Goal: Task Accomplishment & Management: Complete application form

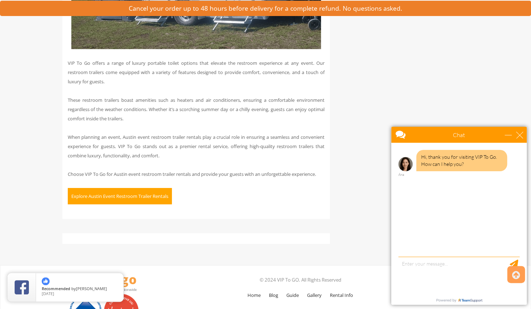
scroll to position [3117, 0]
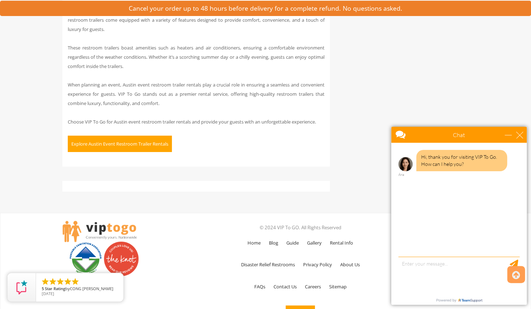
click at [87, 136] on button "Explore Austin Event Restroom Trailer Rentals" at bounding box center [120, 144] width 104 height 16
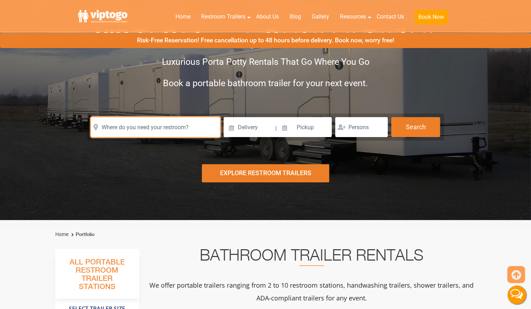
click at [109, 127] on input "text" at bounding box center [155, 127] width 129 height 20
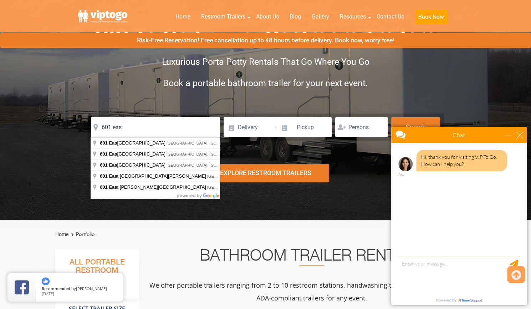
type input "601 East 5th Street, Austin, TX, USA"
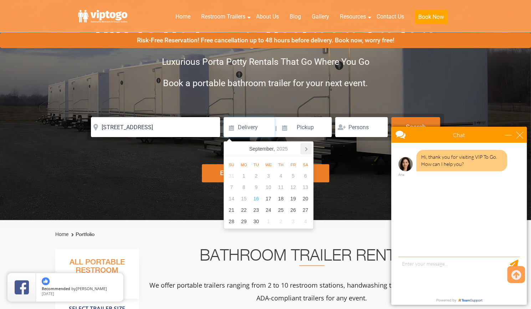
click at [304, 151] on icon at bounding box center [305, 148] width 11 height 11
click at [305, 150] on icon at bounding box center [305, 148] width 11 height 11
click at [241, 173] on div "1" at bounding box center [243, 175] width 12 height 11
type input "12/01/2025"
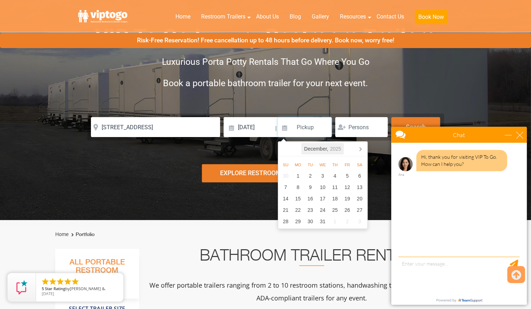
click at [332, 150] on icon "2025" at bounding box center [335, 149] width 11 height 9
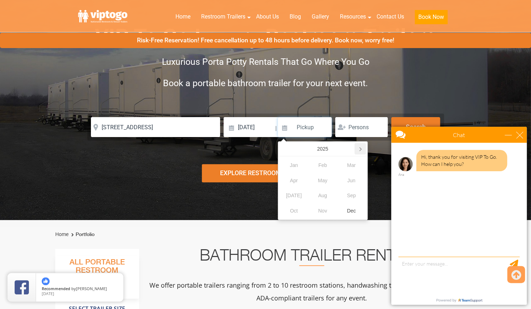
click at [354, 148] on icon at bounding box center [359, 148] width 11 height 11
click at [298, 162] on div "Jan" at bounding box center [294, 165] width 29 height 15
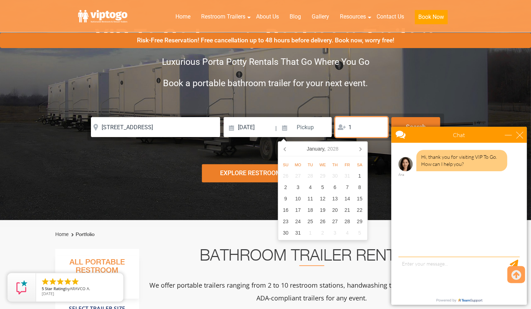
click at [380, 125] on input "1" at bounding box center [361, 127] width 52 height 20
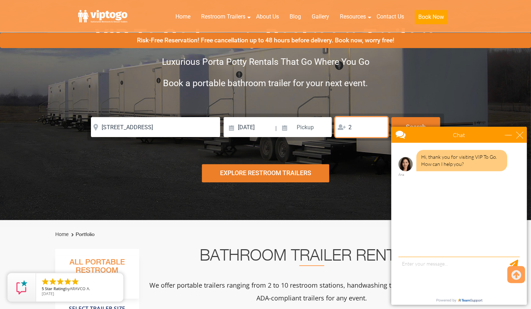
click at [380, 125] on input "2" at bounding box center [361, 127] width 52 height 20
click at [380, 125] on input "3" at bounding box center [361, 127] width 52 height 20
type input "4"
click at [380, 125] on input "4" at bounding box center [361, 127] width 52 height 20
click at [404, 122] on button "Search" at bounding box center [415, 126] width 49 height 19
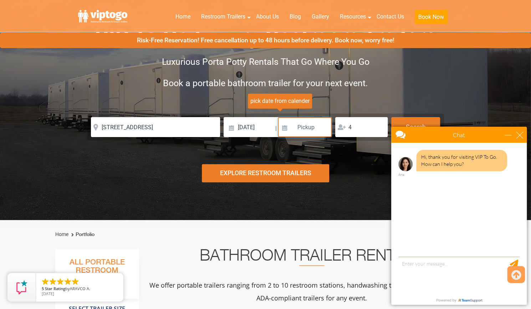
click at [304, 123] on input at bounding box center [305, 127] width 54 height 20
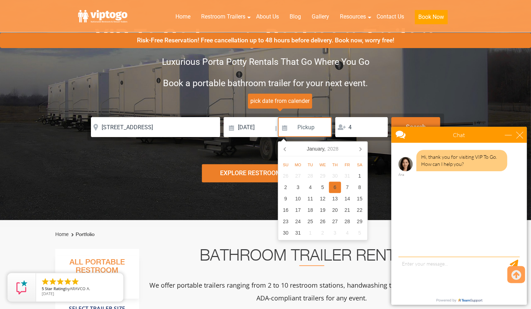
click at [331, 186] on div "6" at bounding box center [335, 187] width 12 height 11
type input "01/06/2028"
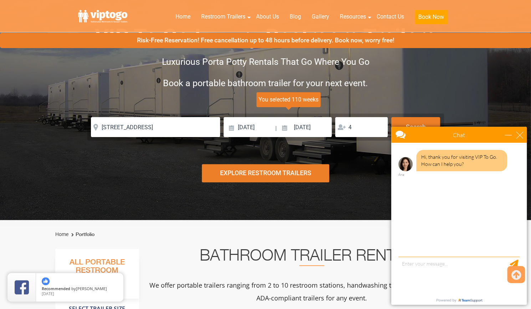
click at [254, 176] on div "Explore Restroom Trailers" at bounding box center [265, 173] width 127 height 18
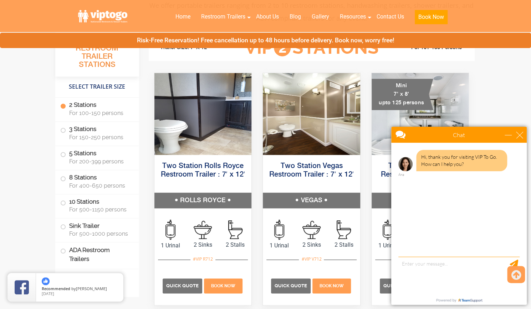
scroll to position [323, 0]
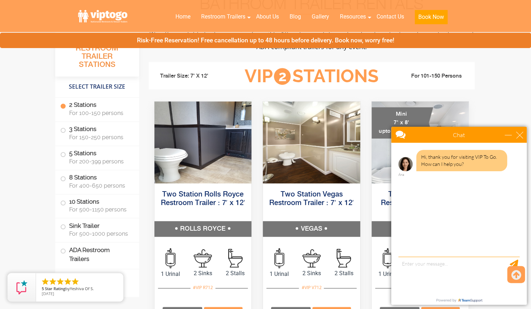
scroll to position [306, 0]
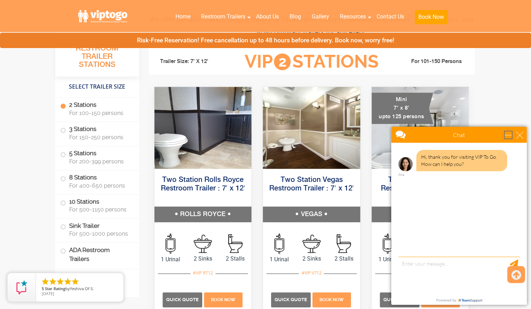
click at [512, 135] on div "minimize" at bounding box center [508, 135] width 7 height 7
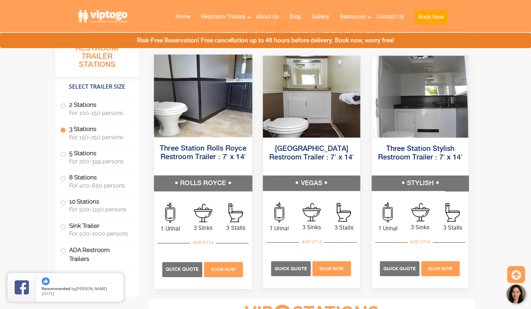
scroll to position [815, 0]
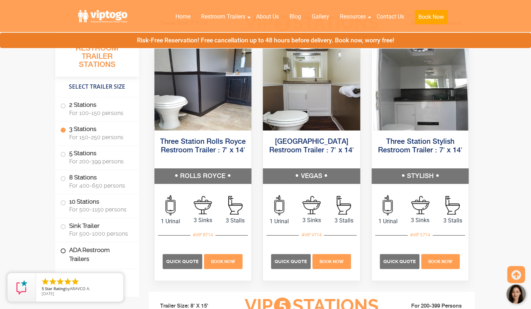
click at [73, 252] on label "ADA Restroom Trailers" at bounding box center [97, 255] width 74 height 24
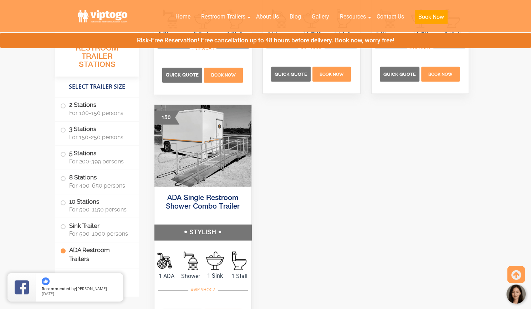
scroll to position [2427, 0]
click at [91, 109] on label "2 Stations For 100-150 persons" at bounding box center [97, 109] width 74 height 22
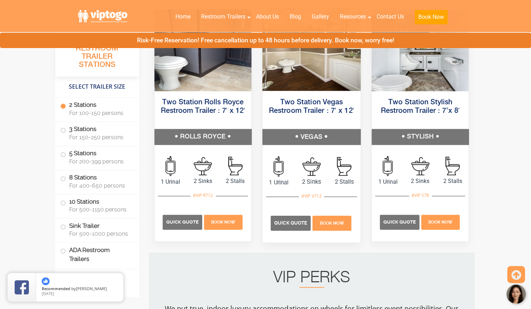
scroll to position [384, 0]
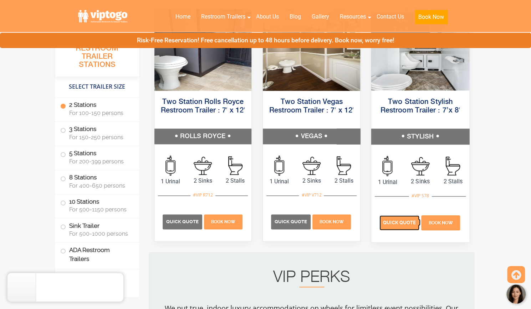
click at [399, 219] on p "Quick Quote" at bounding box center [399, 223] width 40 height 15
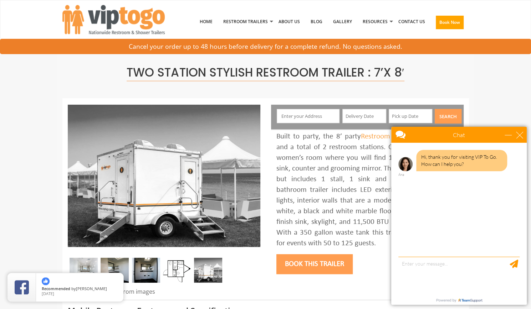
click at [299, 113] on input "text" at bounding box center [308, 116] width 63 height 14
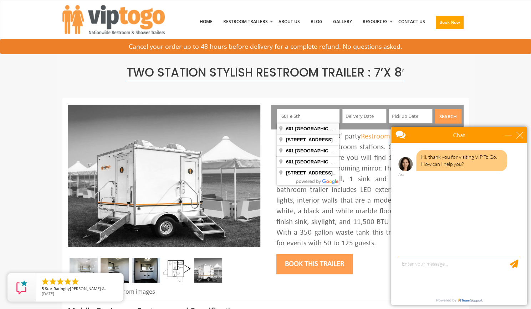
type input "601 East 5th Street, Austin, TX, USA"
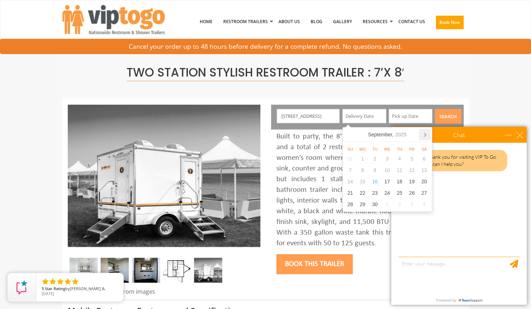
click at [425, 135] on icon at bounding box center [425, 135] width 2 height 4
click at [361, 160] on div "1" at bounding box center [362, 158] width 12 height 11
type input "12/01/2025"
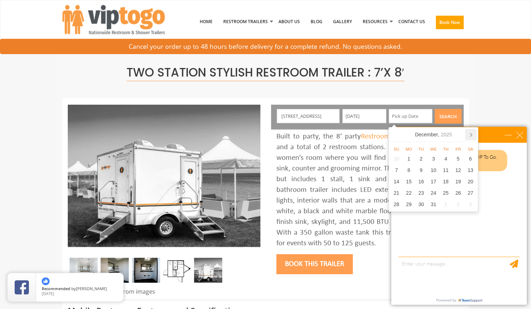
click at [470, 133] on icon at bounding box center [470, 134] width 11 height 11
click at [438, 135] on icon "2026" at bounding box center [439, 134] width 11 height 7
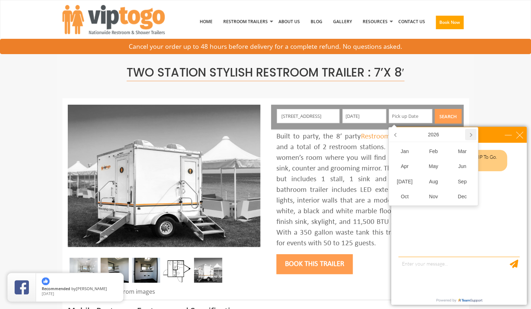
click at [468, 138] on icon at bounding box center [470, 134] width 11 height 11
click at [430, 152] on div "Feb" at bounding box center [433, 151] width 29 height 15
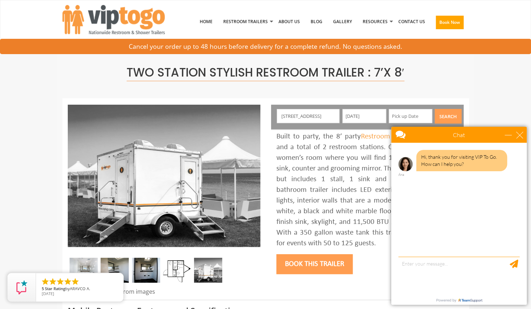
click at [451, 118] on button "Search" at bounding box center [448, 116] width 27 height 15
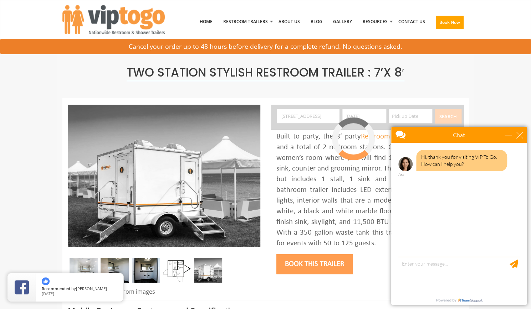
click at [518, 139] on div "Chat" at bounding box center [458, 135] width 135 height 16
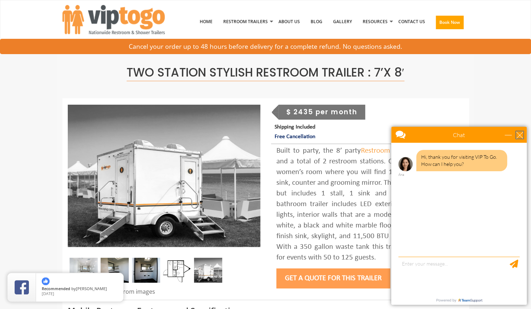
click at [519, 136] on div "close" at bounding box center [519, 135] width 7 height 7
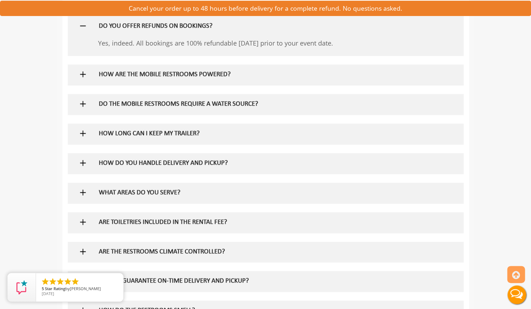
scroll to position [446, 0]
click at [258, 102] on h5 "DO THE MOBILE RESTROOMS REQUIRE A WATER SOURCE?" at bounding box center [254, 105] width 310 height 7
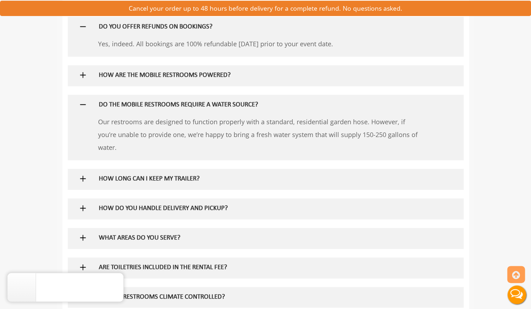
click at [258, 102] on h5 "DO THE MOBILE RESTROOMS REQUIRE A WATER SOURCE?" at bounding box center [254, 105] width 310 height 7
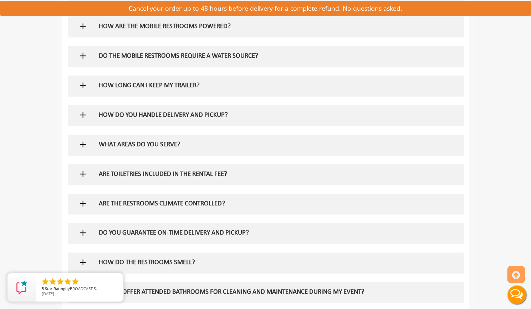
scroll to position [491, 0]
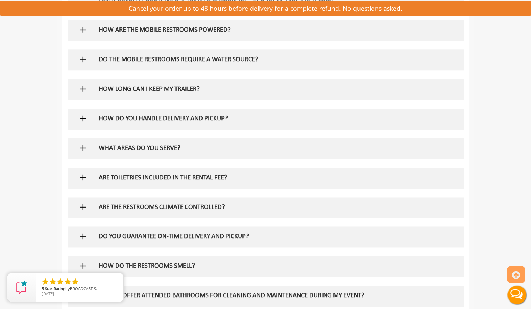
click at [226, 119] on h5 "HOW DO YOU HANDLE DELIVERY AND PICKUP?" at bounding box center [254, 119] width 310 height 7
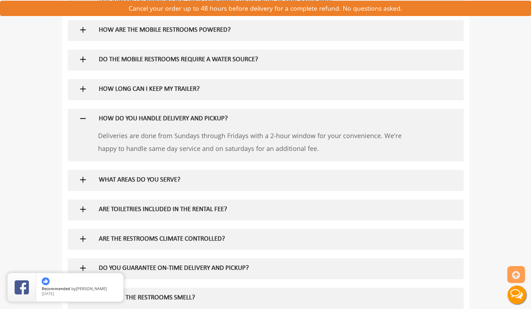
click at [226, 119] on h5 "HOW DO YOU HANDLE DELIVERY AND PICKUP?" at bounding box center [254, 119] width 310 height 7
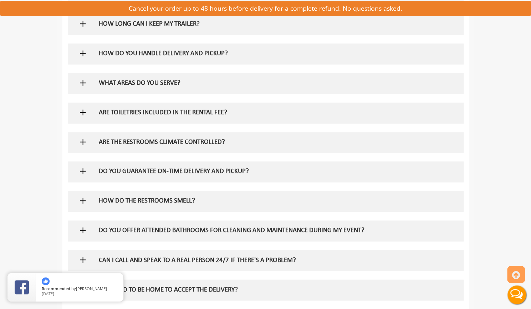
scroll to position [562, 0]
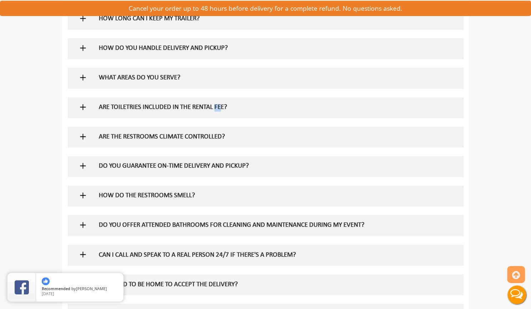
drag, startPoint x: 222, startPoint y: 113, endPoint x: 215, endPoint y: 106, distance: 10.6
click at [215, 106] on div "ARE TOILETRIES INCLUDED IN THE RENTAL FEE?" at bounding box center [253, 107] width 321 height 21
click at [215, 106] on h5 "ARE TOILETRIES INCLUDED IN THE RENTAL FEE?" at bounding box center [254, 107] width 310 height 7
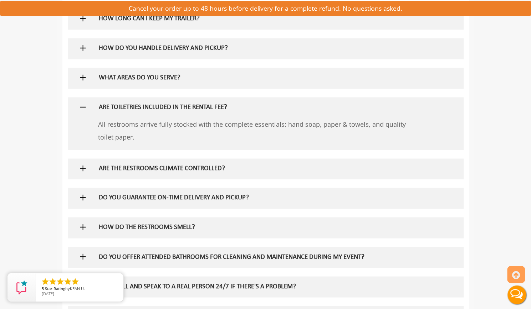
click at [215, 106] on h5 "ARE TOILETRIES INCLUDED IN THE RENTAL FEE?" at bounding box center [254, 107] width 310 height 7
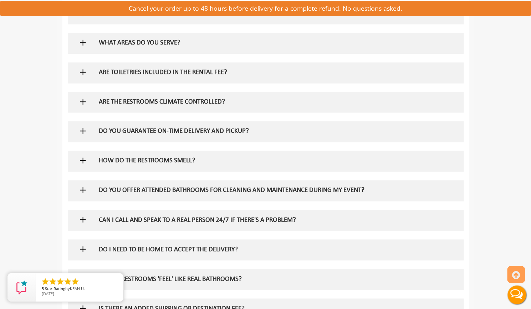
scroll to position [597, 0]
click at [215, 106] on div "ARE THE RESTROOMS CLIMATE CONTROLLED?" at bounding box center [253, 102] width 321 height 21
click at [203, 99] on div "ARE THE RESTROOMS CLIMATE CONTROLLED?" at bounding box center [253, 102] width 321 height 21
click at [203, 99] on h5 "ARE THE RESTROOMS CLIMATE CONTROLLED?" at bounding box center [254, 101] width 310 height 7
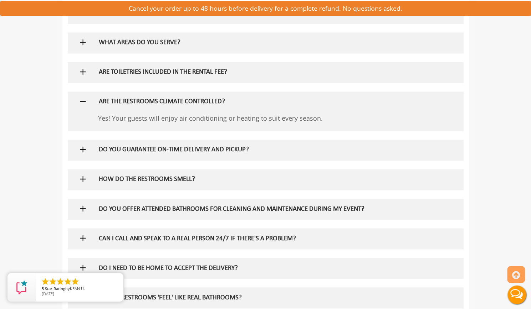
click at [203, 99] on h5 "ARE THE RESTROOMS CLIMATE CONTROLLED?" at bounding box center [254, 101] width 310 height 7
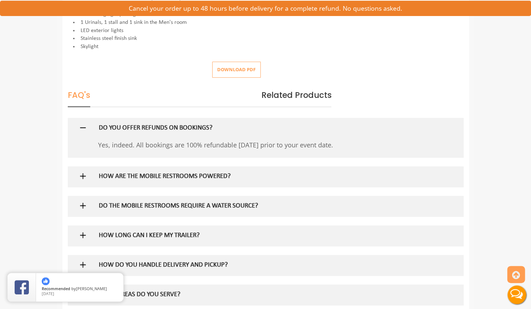
scroll to position [343, 0]
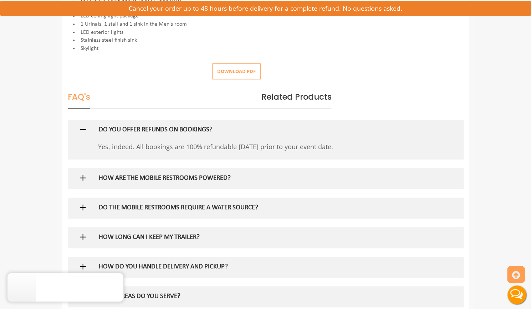
click at [188, 127] on h5 "DO YOU OFFER REFUNDS ON BOOKINGS?" at bounding box center [254, 130] width 310 height 7
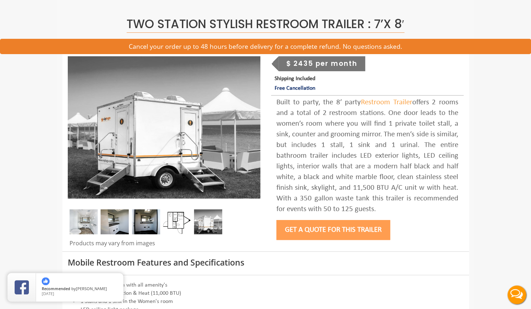
scroll to position [0, 0]
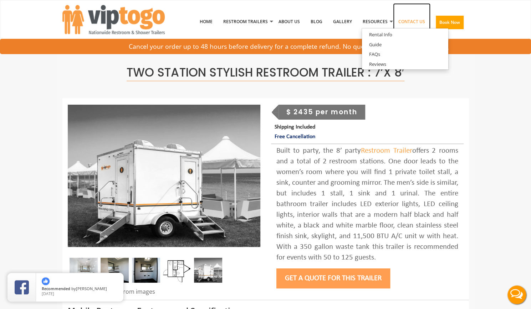
click at [410, 21] on link "Contact Us" at bounding box center [411, 21] width 37 height 37
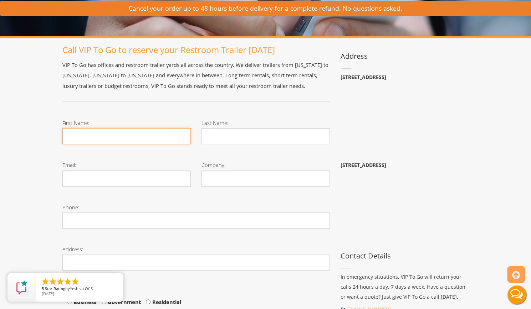
click at [133, 133] on input "First Name:" at bounding box center [126, 136] width 128 height 16
type input "Juan"
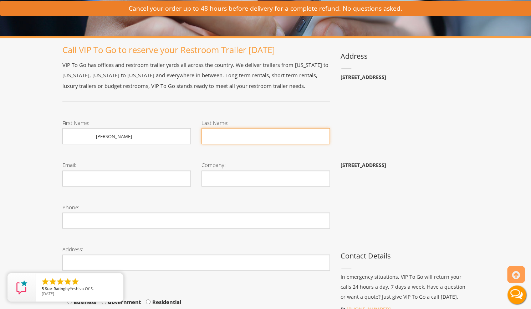
type input "Merlo"
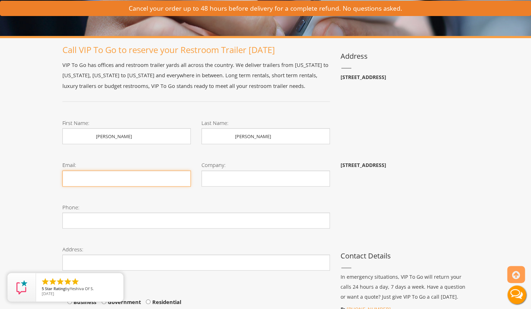
type input "jcm@gia-usa.com"
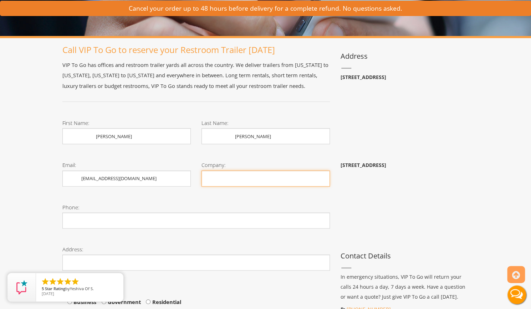
type input "Global Insurance Agency"
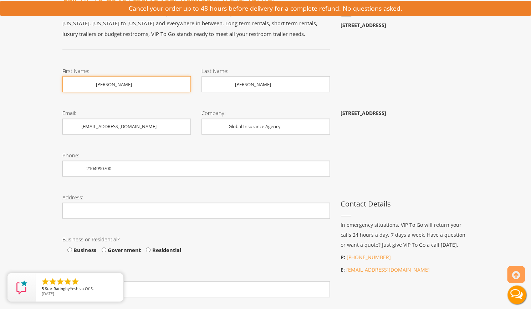
scroll to position [181, 0]
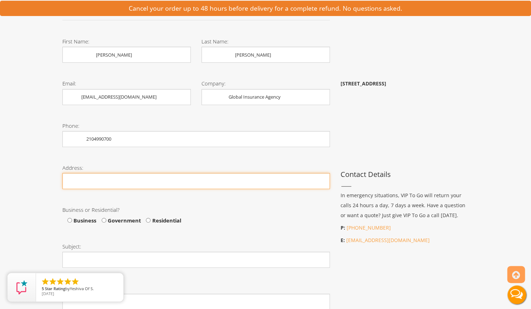
click at [118, 186] on input "Phone:" at bounding box center [195, 181] width 267 height 16
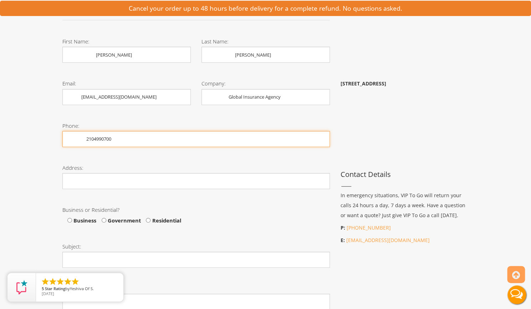
drag, startPoint x: 152, startPoint y: 133, endPoint x: 52, endPoint y: 144, distance: 100.5
click at [52, 144] on div "Toggle navigation VIPTOGO Home Restroom Trailers Restroom Trailers by Type All …" at bounding box center [265, 204] width 531 height 770
type input "2102373760"
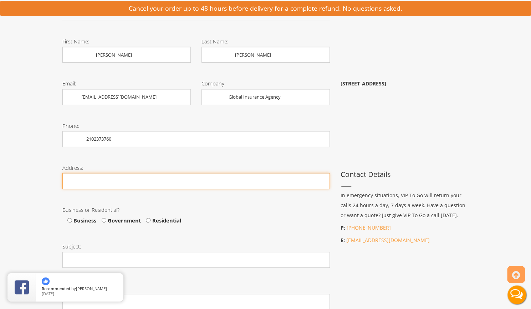
click at [87, 183] on input "Phone:" at bounding box center [195, 181] width 267 height 16
type input "601 East 5th Street Garage"
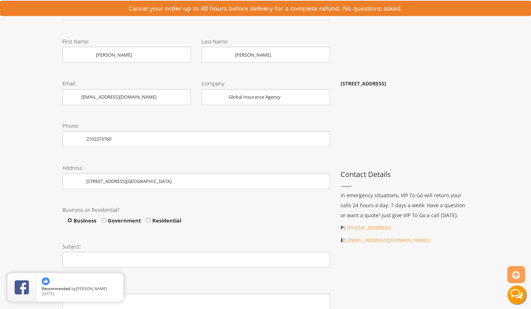
click at [68, 222] on input "Business" at bounding box center [69, 220] width 5 height 5
radio input "true"
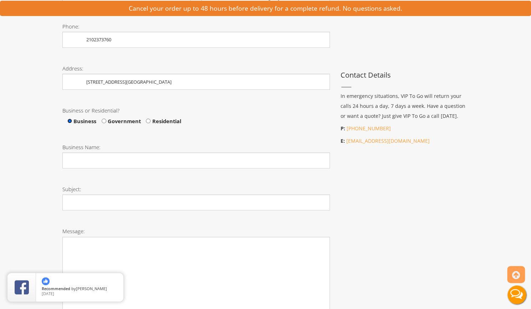
scroll to position [281, 0]
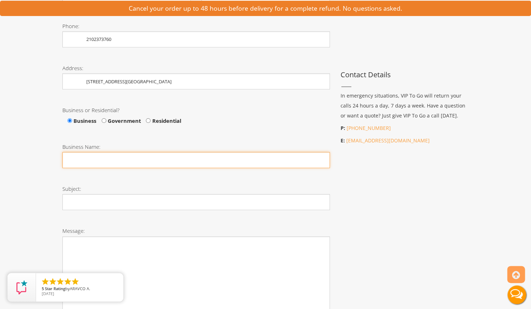
click at [97, 161] on input "Business Name:" at bounding box center [195, 160] width 267 height 16
type input "Slice Padel"
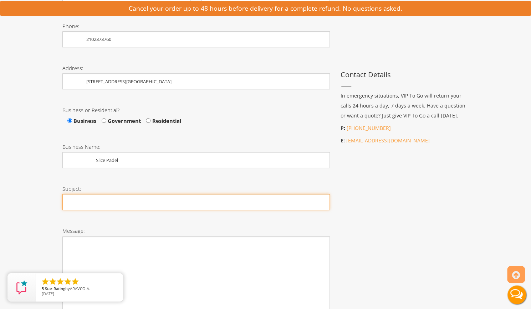
click at [93, 195] on input "Subject:" at bounding box center [195, 202] width 267 height 16
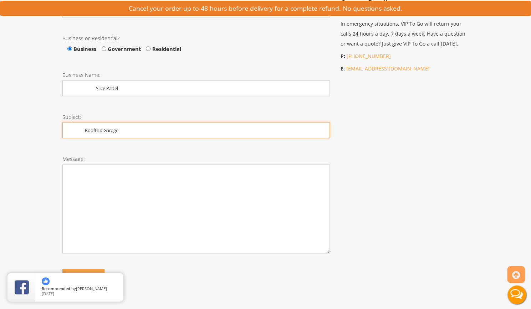
scroll to position [353, 0]
type input "Rooftop Garage"
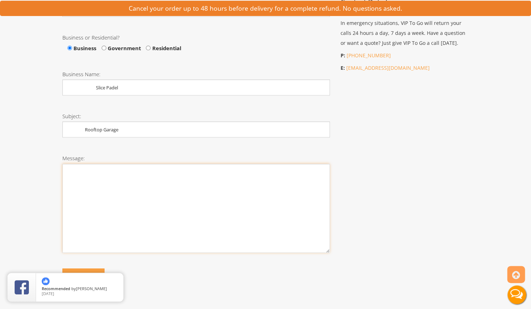
click at [93, 195] on textarea "Message:" at bounding box center [195, 208] width 267 height 89
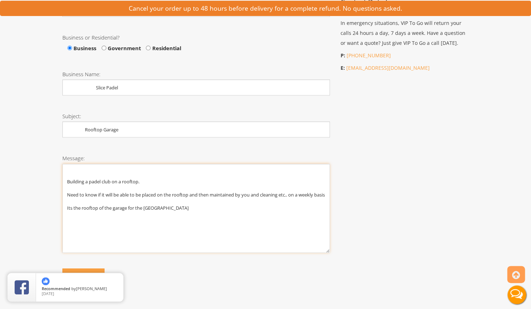
scroll to position [421, 0]
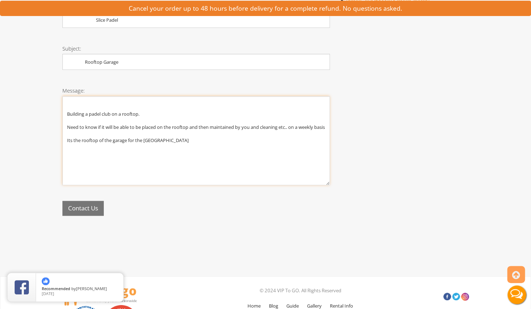
type textarea "Building a padel club on a rooftop. Need to know if it will be able to be place…"
click at [93, 201] on button "Contact Us" at bounding box center [82, 208] width 41 height 15
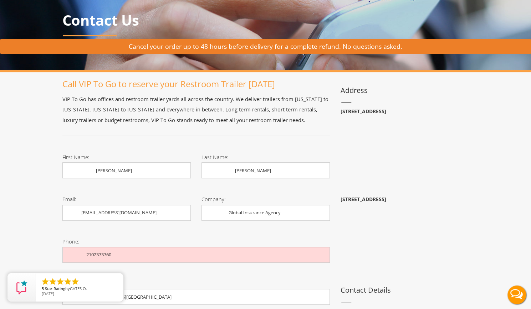
scroll to position [0, 0]
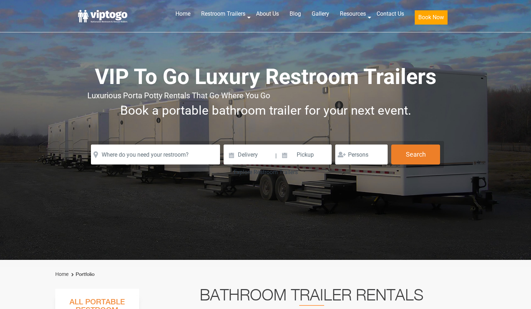
scroll to position [321, 0]
